Goal: Information Seeking & Learning: Learn about a topic

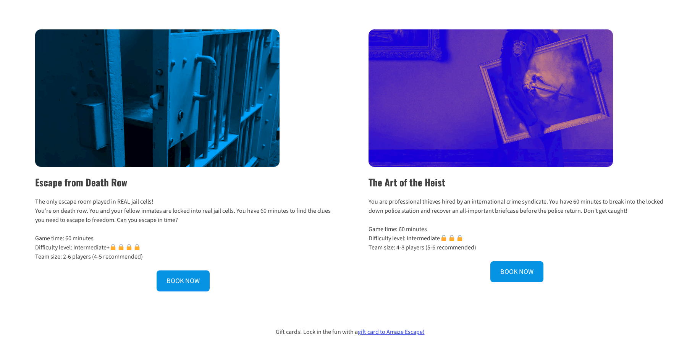
scroll to position [229, 0]
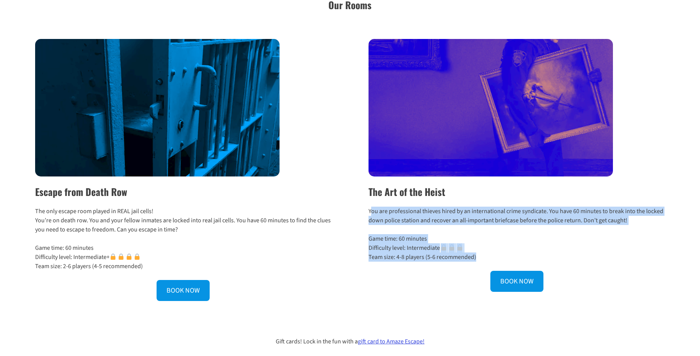
drag, startPoint x: 372, startPoint y: 208, endPoint x: 640, endPoint y: 266, distance: 273.6
click at [640, 266] on div "The Art of the Heist You are professional thieves hired by an international cri…" at bounding box center [510, 170] width 309 height 262
drag, startPoint x: 640, startPoint y: 266, endPoint x: 654, endPoint y: 205, distance: 62.4
click at [654, 205] on div "The Art of the Heist You are professional thieves hired by an international cri…" at bounding box center [510, 170] width 309 height 262
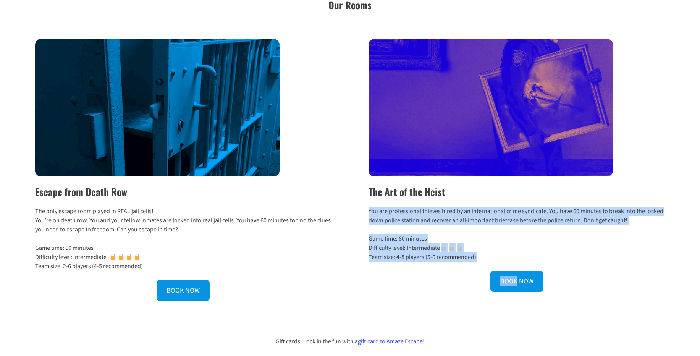
click at [654, 205] on div "The Art of the Heist You are professional thieves hired by an international cri…" at bounding box center [510, 170] width 309 height 262
drag, startPoint x: 654, startPoint y: 205, endPoint x: 655, endPoint y: 266, distance: 60.7
click at [655, 266] on div "The Art of the Heist You are professional thieves hired by an international cri…" at bounding box center [510, 170] width 309 height 262
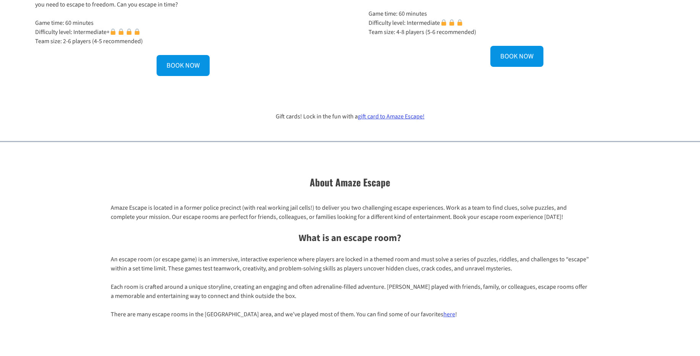
scroll to position [458, 0]
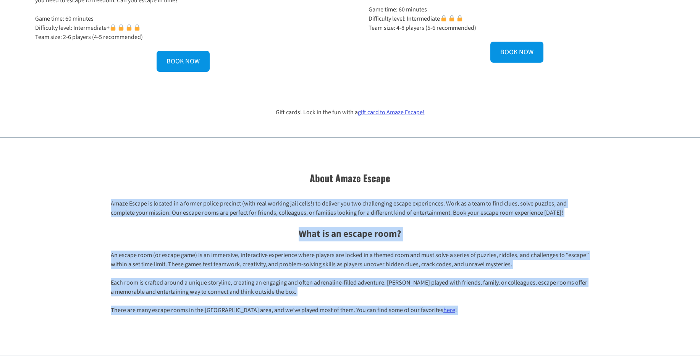
drag, startPoint x: 111, startPoint y: 207, endPoint x: 492, endPoint y: 330, distance: 400.4
click at [492, 330] on div "Think fast. Break free. Amaze yourself. Experience [GEOGRAPHIC_DATA]’s most uni…" at bounding box center [350, 315] width 700 height 1457
drag, startPoint x: 492, startPoint y: 330, endPoint x: 508, endPoint y: 193, distance: 137.3
click at [508, 193] on div "Think fast. Break free. Amaze yourself. Experience [GEOGRAPHIC_DATA]’s most uni…" at bounding box center [350, 315] width 700 height 1457
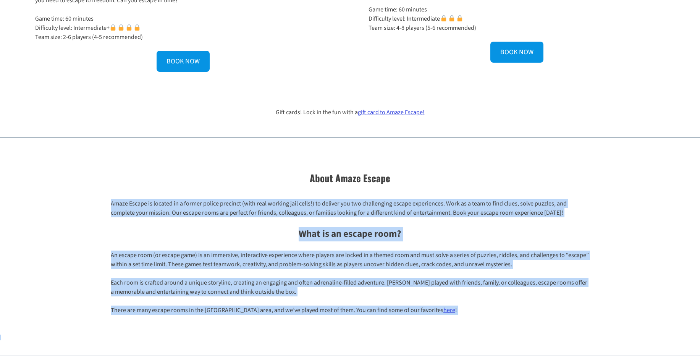
click at [508, 193] on div "Amaze Escape is located in a former police precinct (with real working jail cel…" at bounding box center [350, 258] width 630 height 131
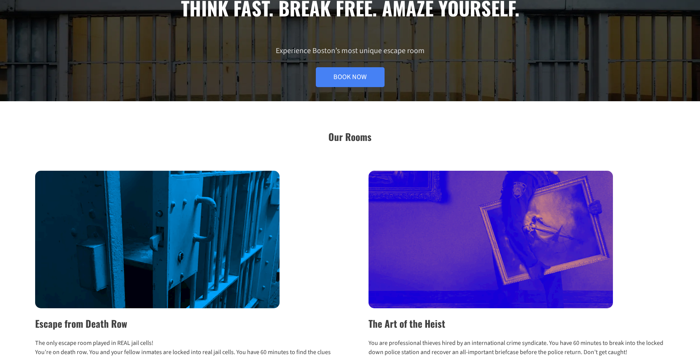
scroll to position [275, 0]
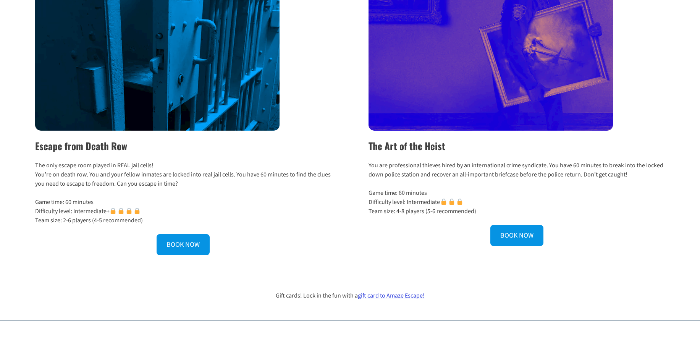
click at [432, 204] on p "Game time: 60 minutes Difficulty level: Intermediate Team size: 4-8 players (5-…" at bounding box center [517, 202] width 296 height 28
